Goal: Find specific page/section: Find specific page/section

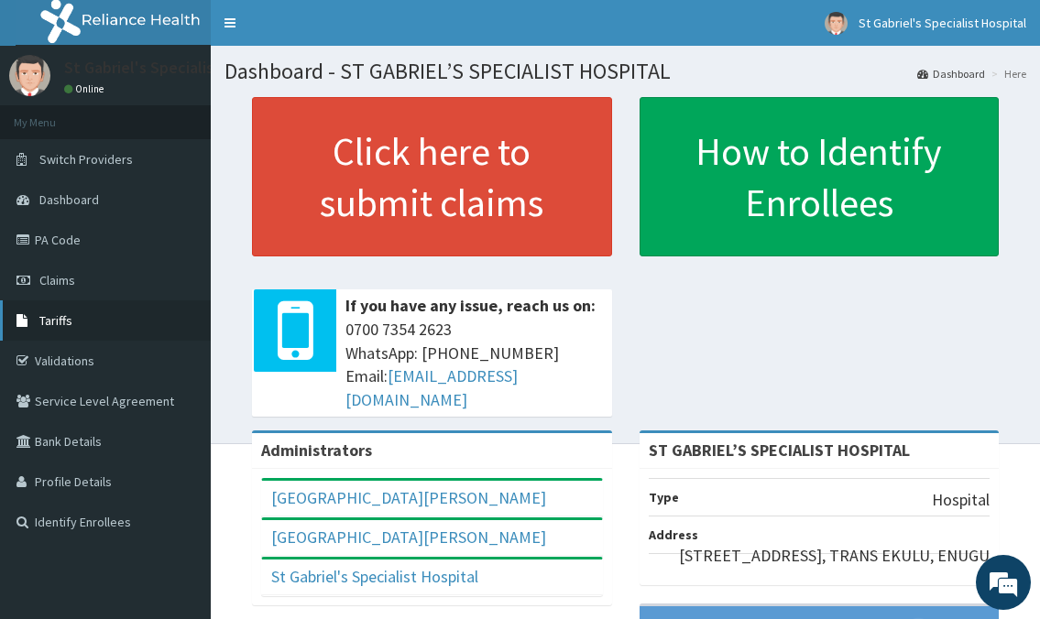
click at [60, 311] on link "Tariffs" at bounding box center [105, 321] width 211 height 40
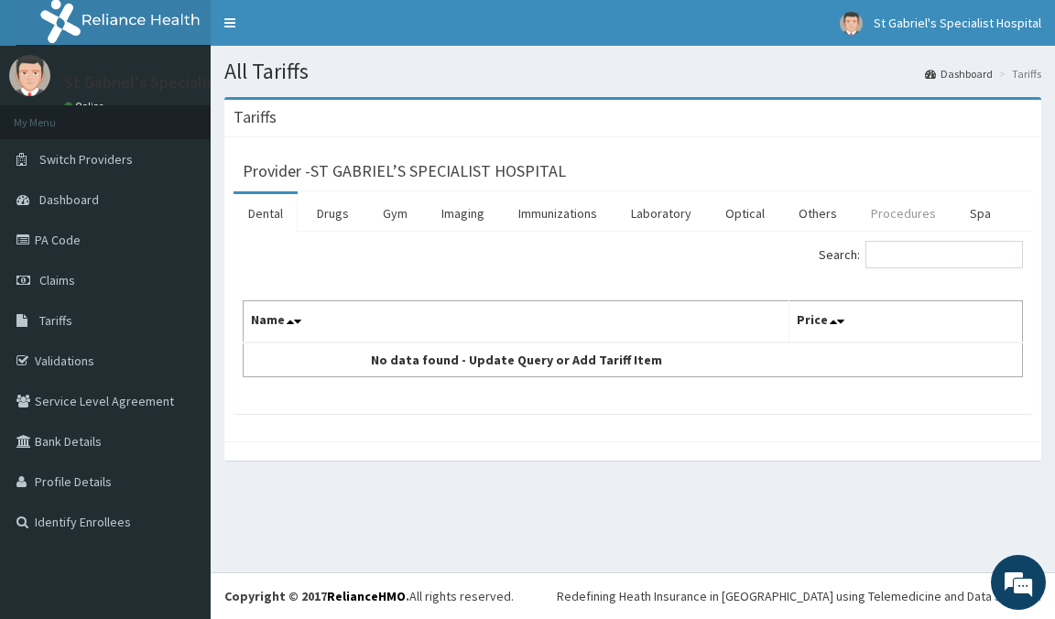
click at [901, 210] on link "Procedures" at bounding box center [904, 213] width 94 height 38
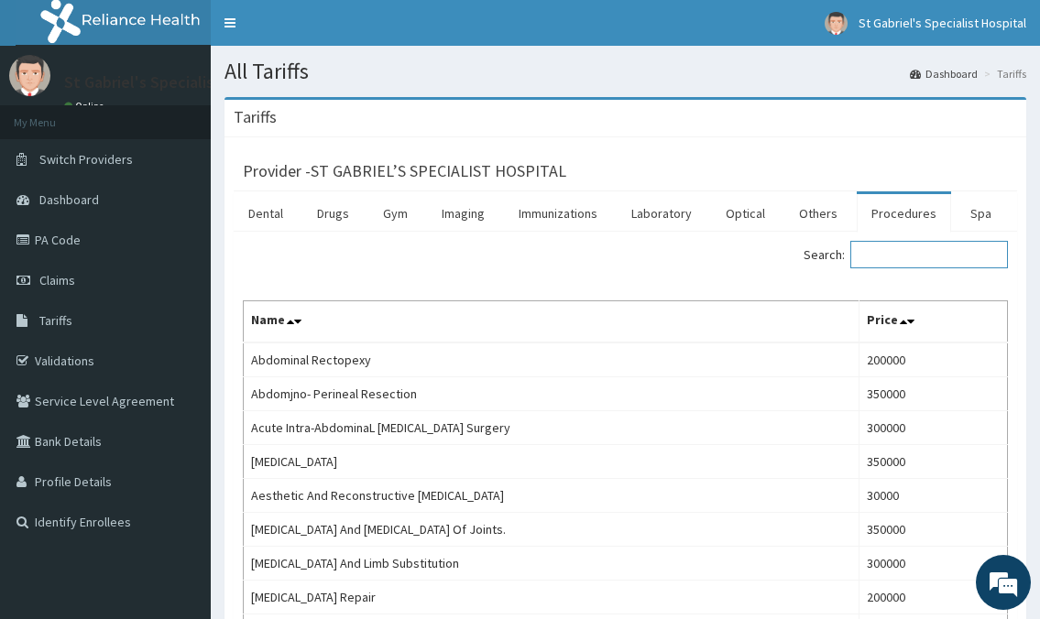
click at [914, 254] on input "Search:" at bounding box center [929, 254] width 158 height 27
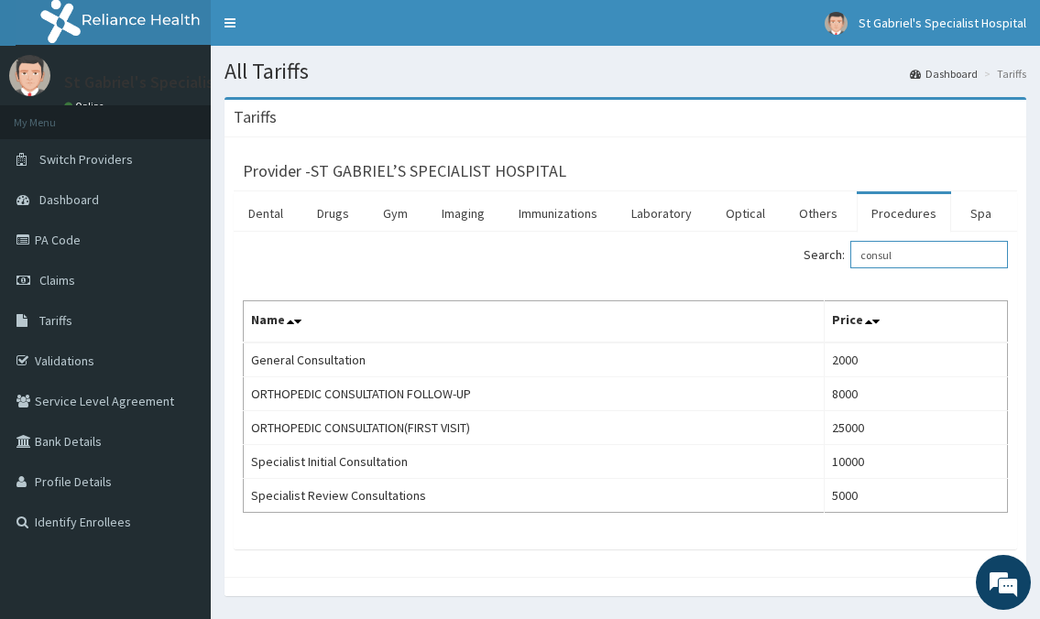
type input "consul"
